Goal: Navigation & Orientation: Find specific page/section

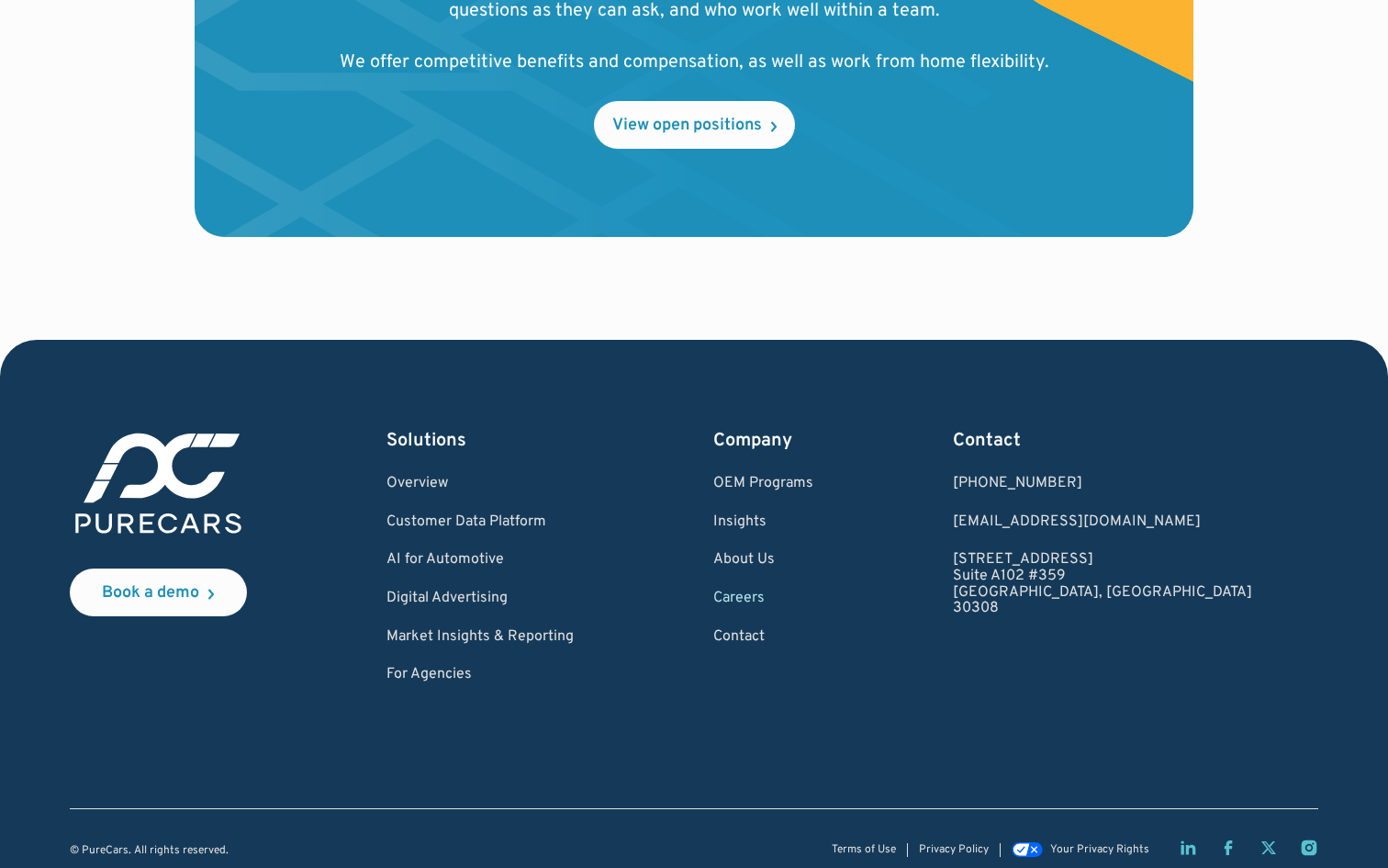
scroll to position [2145, 0]
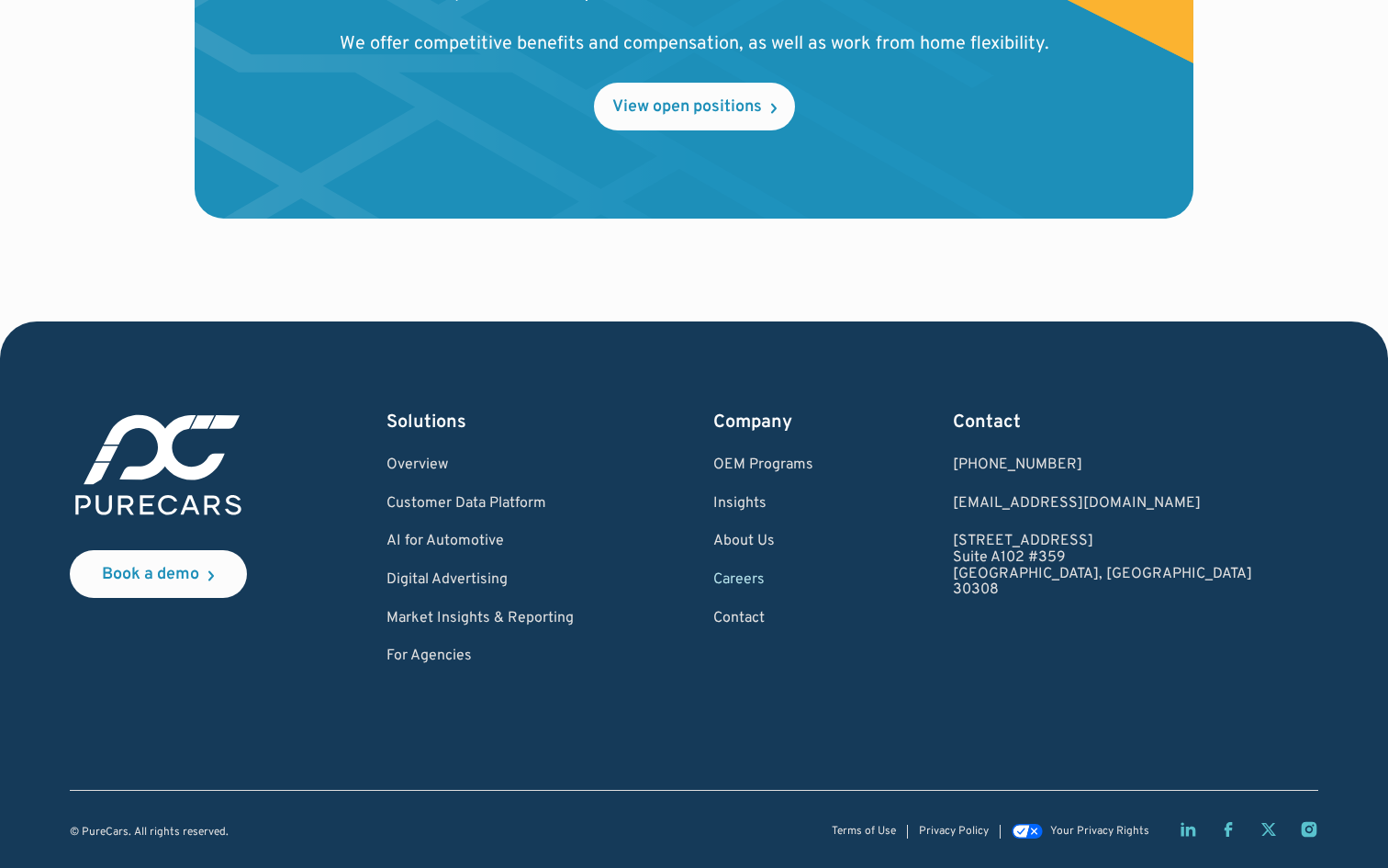
click at [813, 584] on link "Careers" at bounding box center [764, 580] width 100 height 16
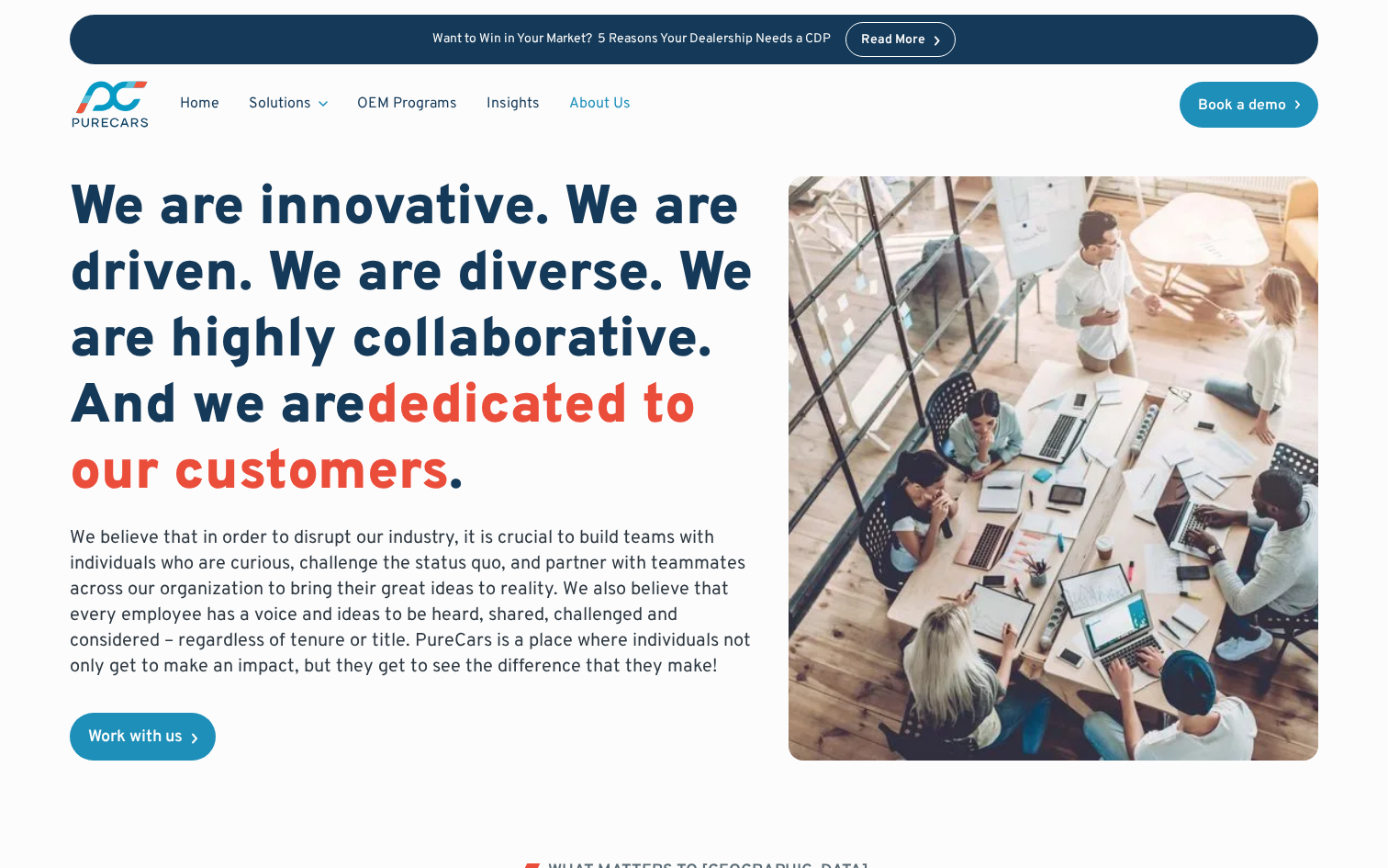
click at [616, 103] on link "About Us" at bounding box center [600, 103] width 91 height 35
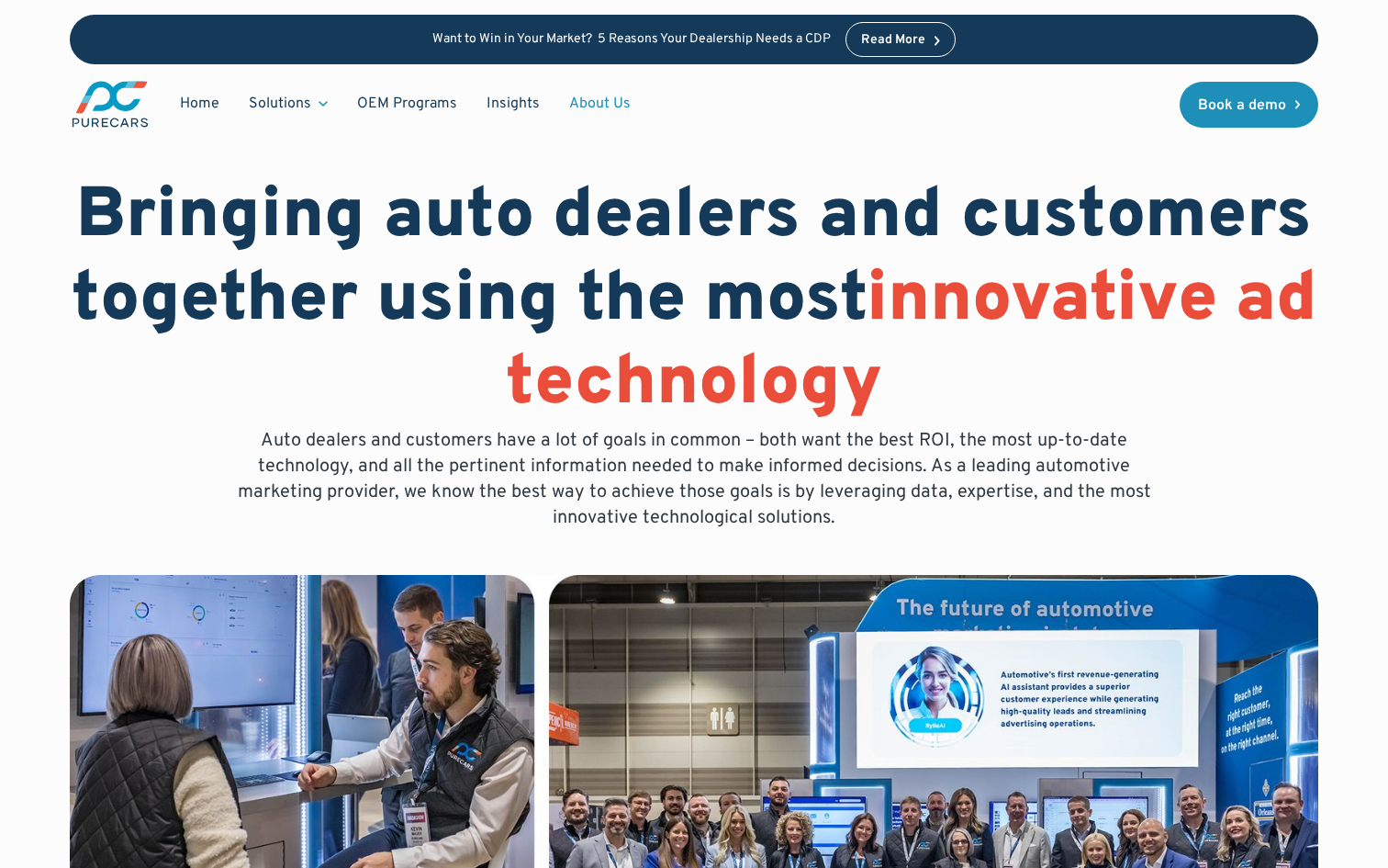
click at [606, 97] on link "About Us" at bounding box center [600, 103] width 91 height 35
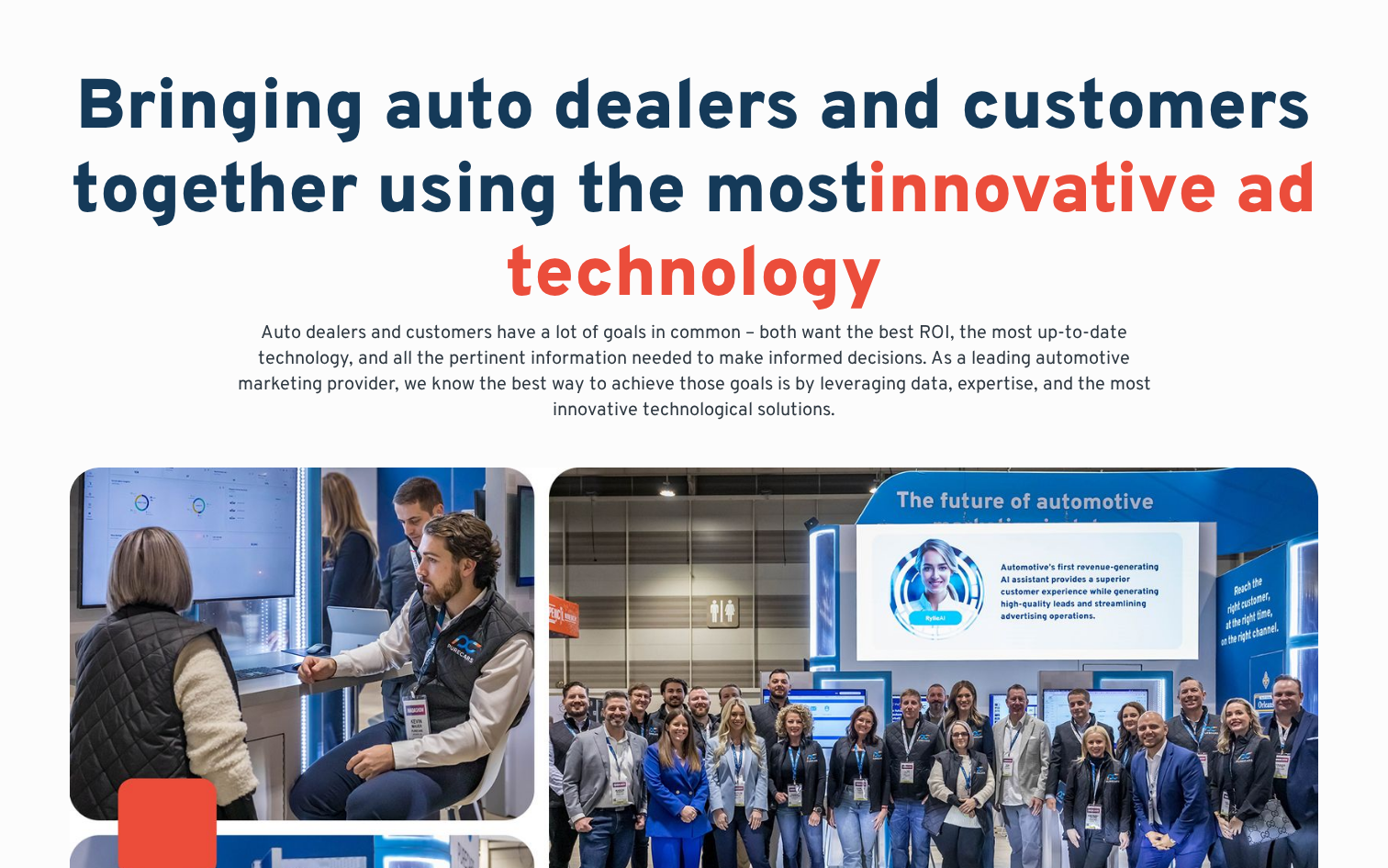
scroll to position [147, 0]
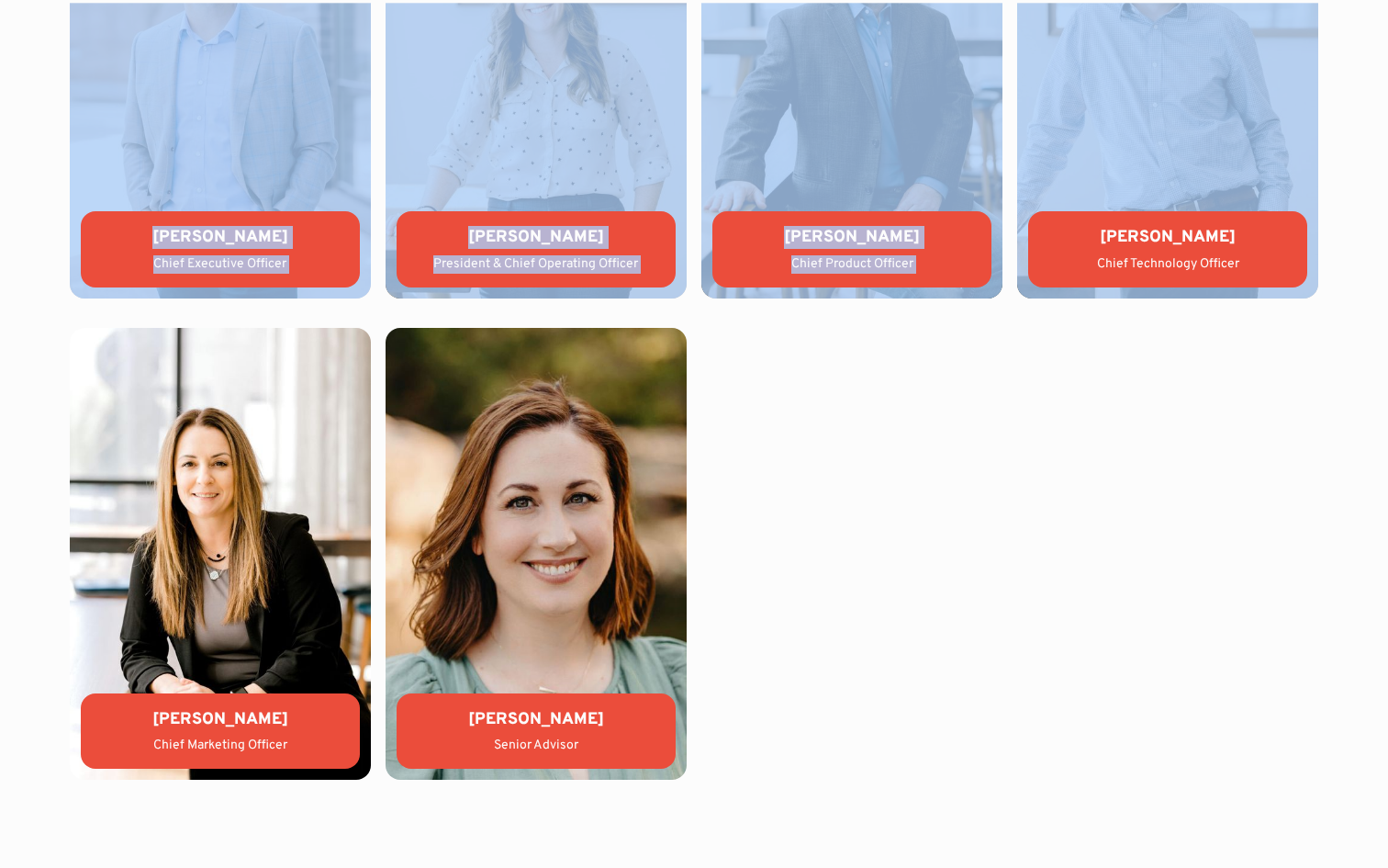
drag, startPoint x: 1387, startPoint y: 68, endPoint x: 1387, endPoint y: 646, distance: 578.0
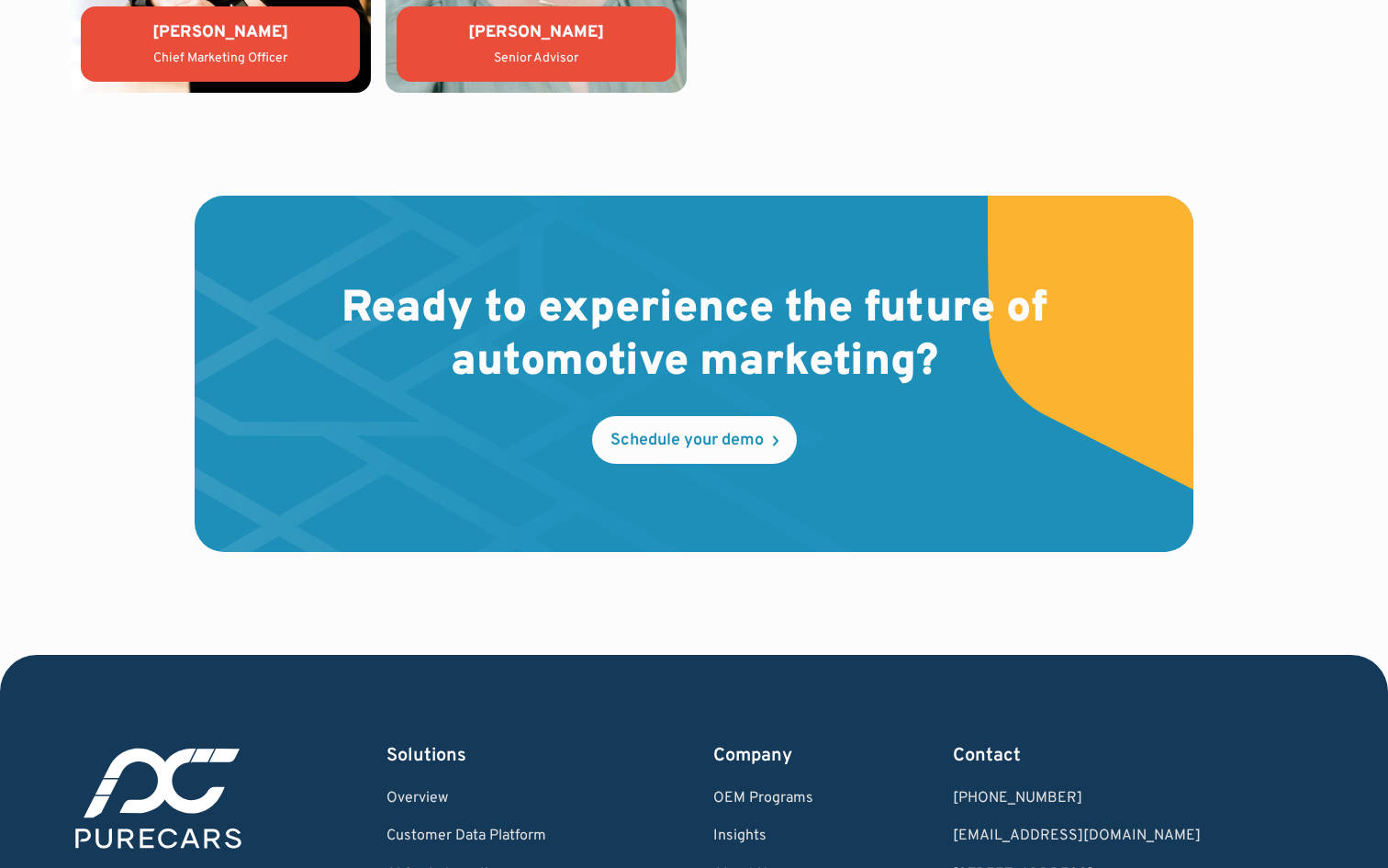
scroll to position [5227, 0]
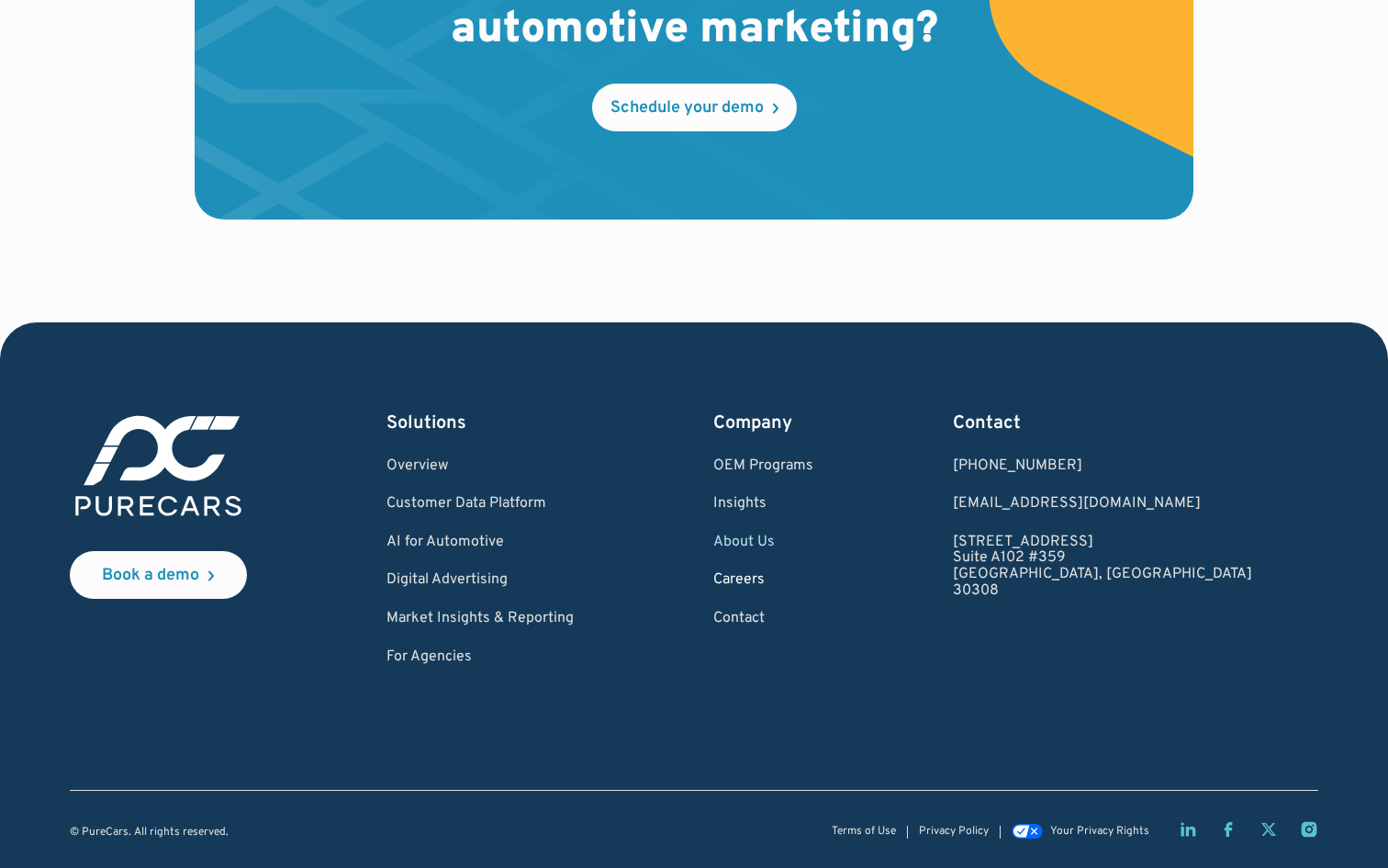
click at [813, 576] on link "Careers" at bounding box center [764, 580] width 100 height 16
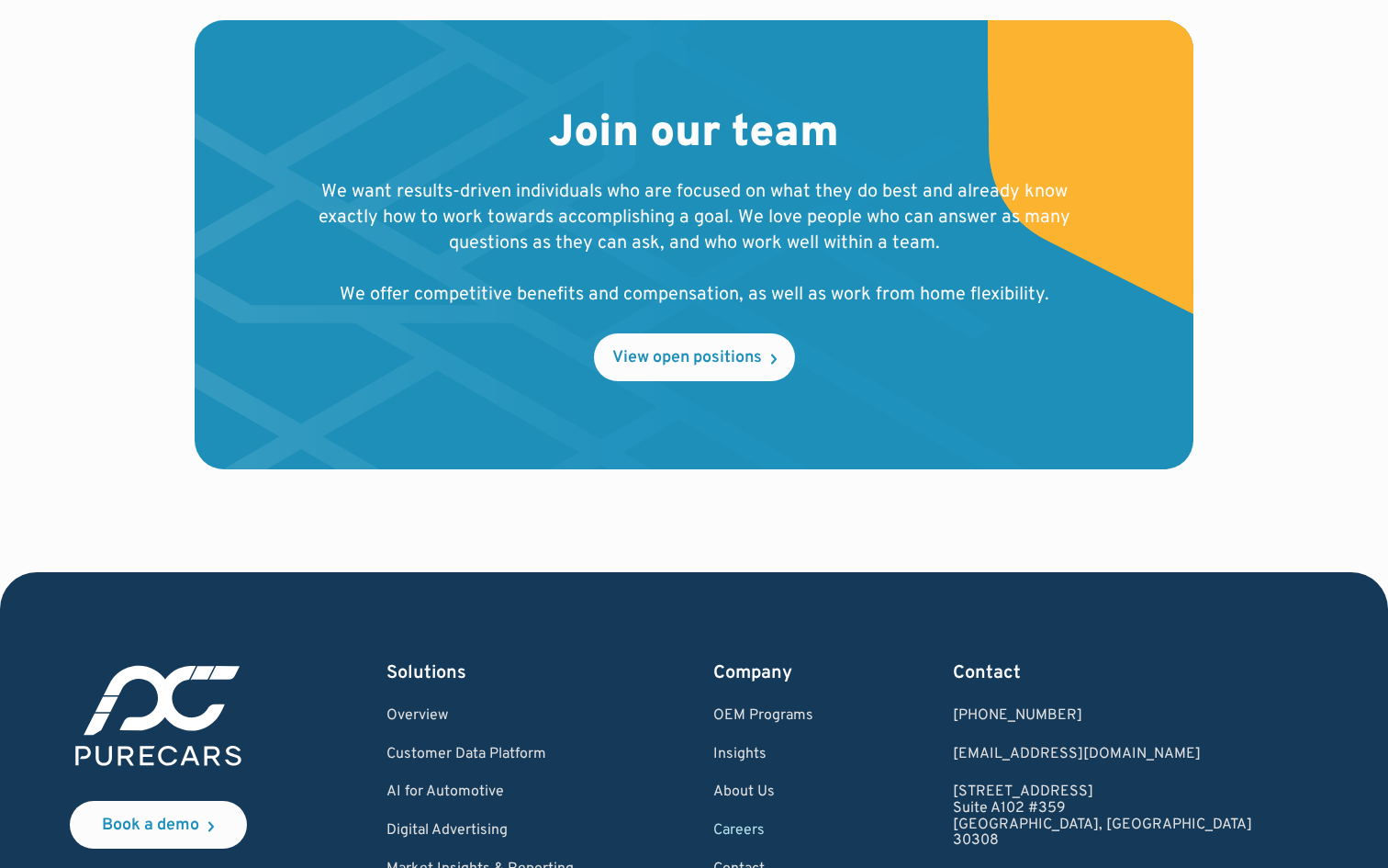
scroll to position [1955, 0]
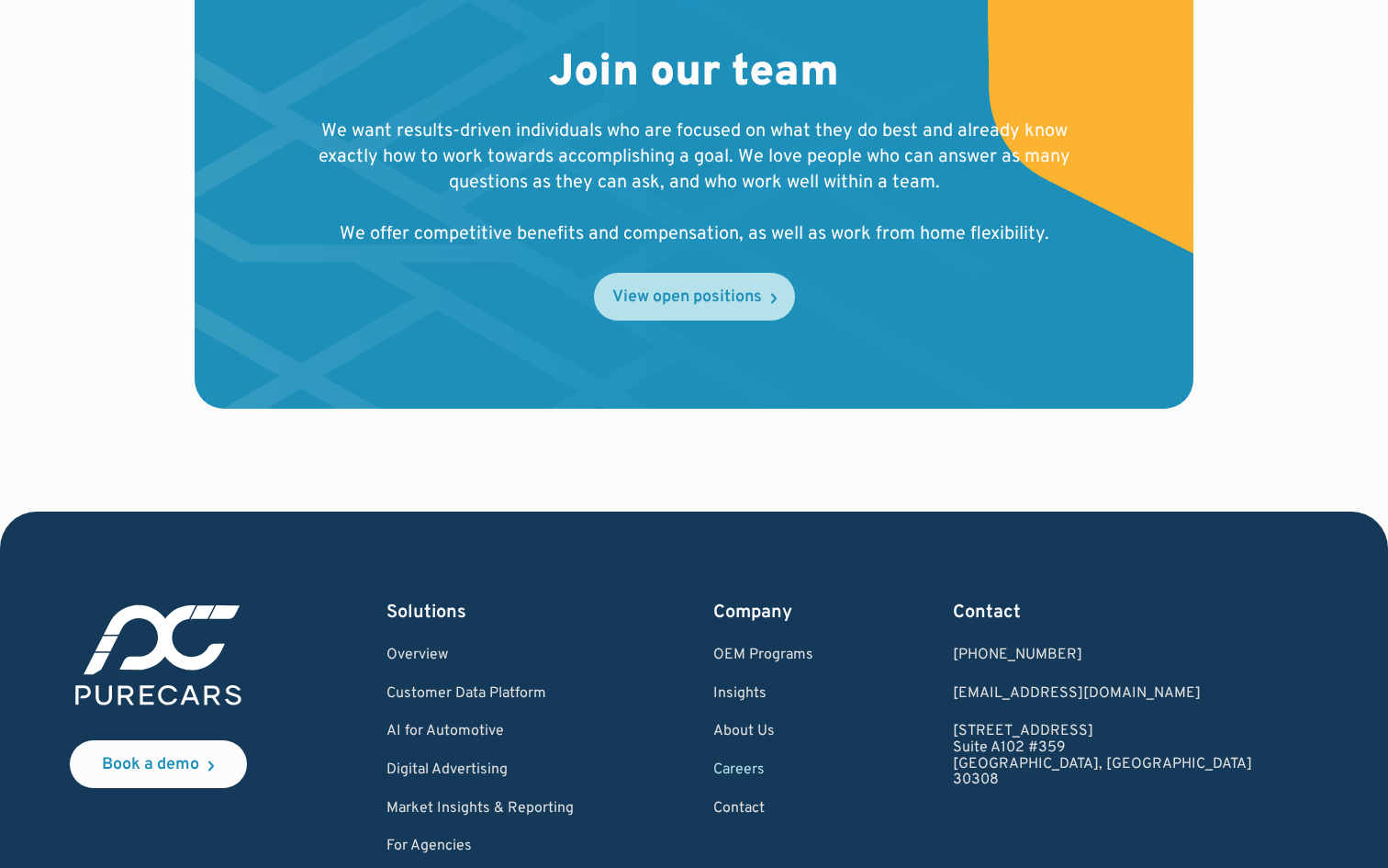
click at [748, 284] on link "View open positions" at bounding box center [694, 296] width 201 height 47
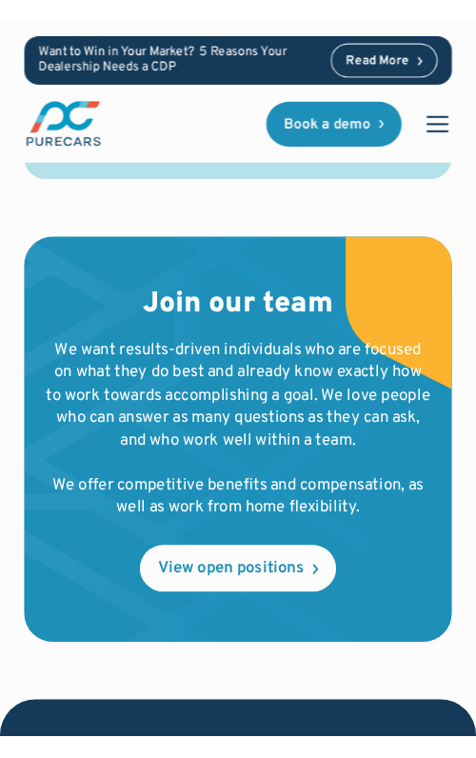
scroll to position [2846, 0]
